Goal: Check status

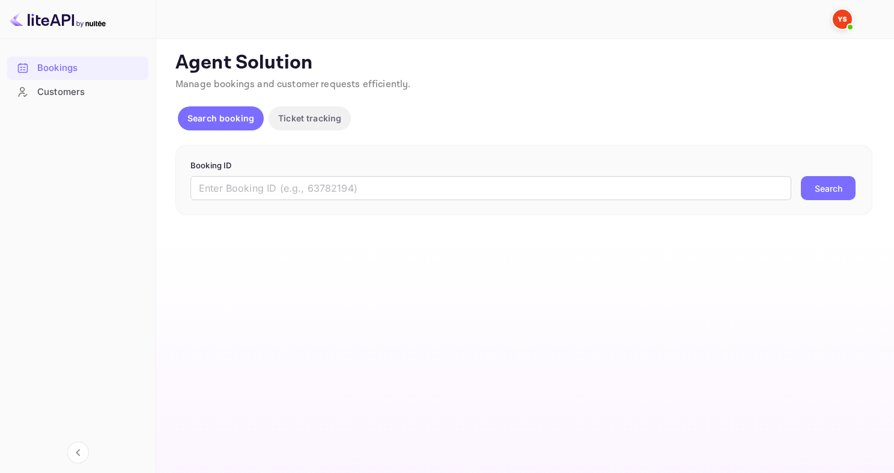
click at [317, 212] on div "Booking ID ​ Search" at bounding box center [523, 180] width 697 height 71
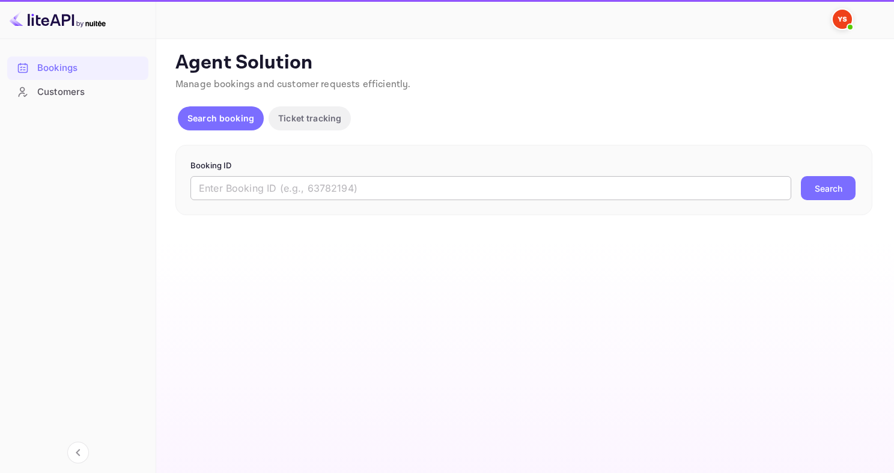
click at [303, 184] on input "text" at bounding box center [490, 188] width 601 height 24
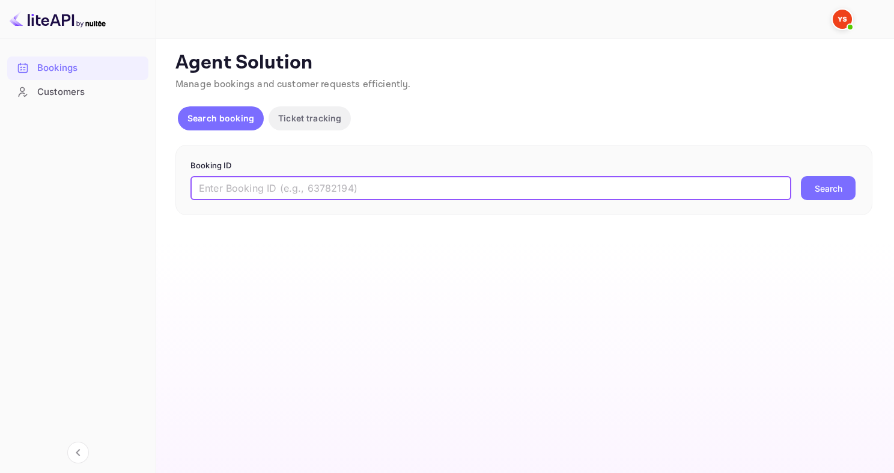
paste input "9865891"
type input "9865891"
click at [800, 176] on button "Search" at bounding box center [827, 188] width 55 height 24
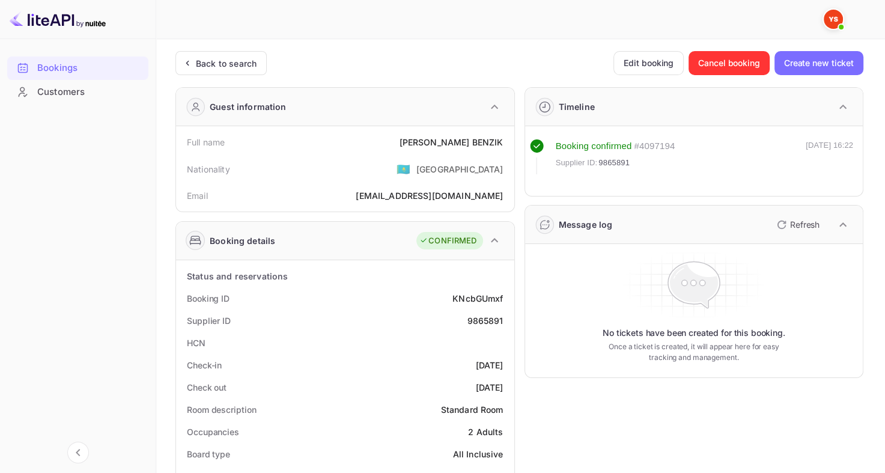
click at [480, 324] on div "9865891" at bounding box center [485, 320] width 36 height 13
copy div "9865891"
drag, startPoint x: 430, startPoint y: 139, endPoint x: 501, endPoint y: 142, distance: 71.5
click at [501, 142] on div "Full name [PERSON_NAME]" at bounding box center [345, 142] width 328 height 22
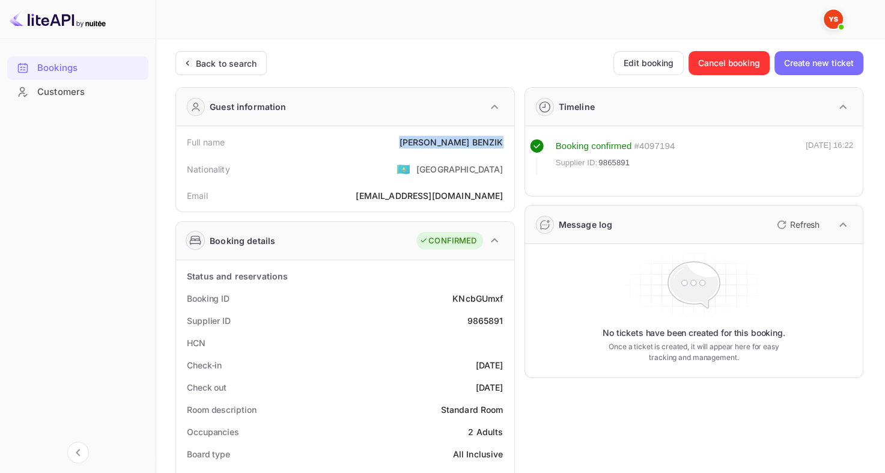
copy div "[PERSON_NAME]"
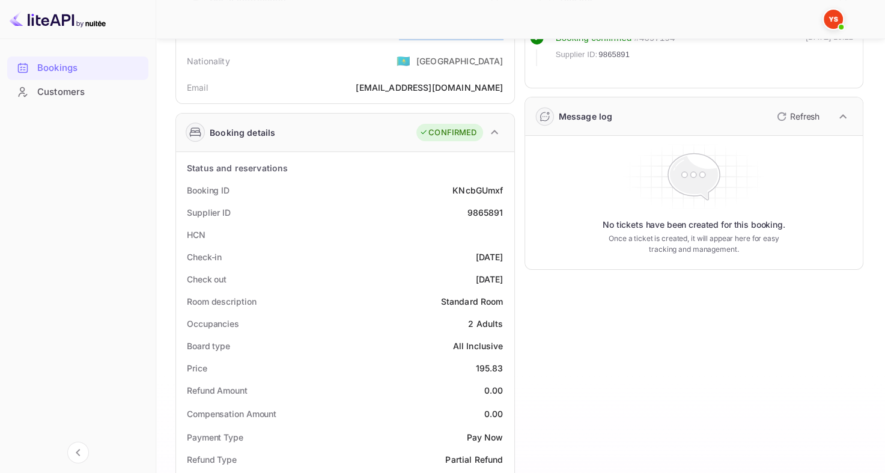
scroll to position [180, 0]
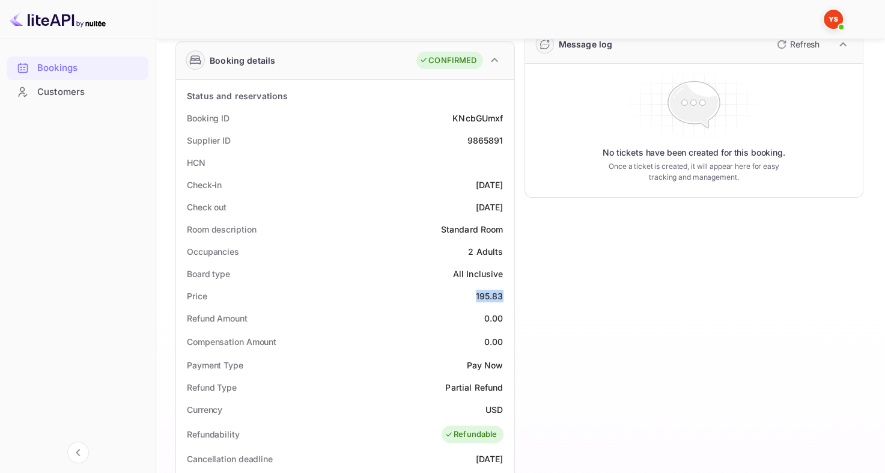
drag, startPoint x: 473, startPoint y: 294, endPoint x: 507, endPoint y: 294, distance: 33.6
click at [507, 294] on div "Price 195.83" at bounding box center [345, 296] width 328 height 22
copy div "195.83"
